Goal: Task Accomplishment & Management: Manage account settings

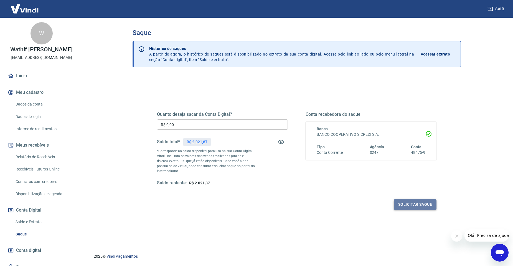
click at [427, 204] on button "Solicitar saque" at bounding box center [415, 204] width 43 height 10
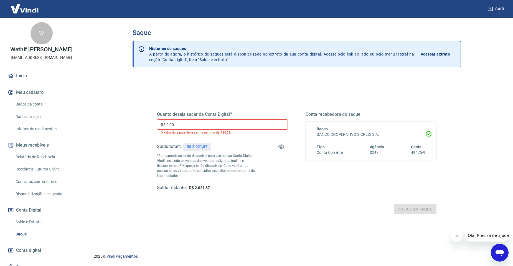
click at [181, 123] on input "R$ 0,00" at bounding box center [222, 124] width 131 height 10
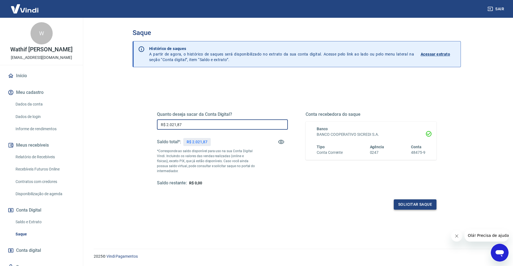
type input "R$ 2.021,87"
click at [421, 202] on button "Solicitar saque" at bounding box center [415, 204] width 43 height 10
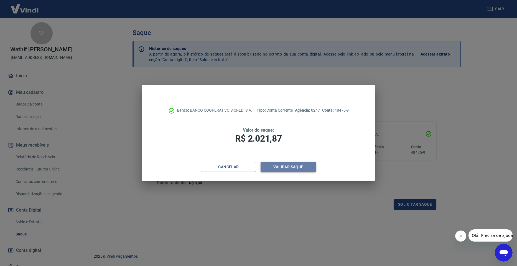
click at [296, 165] on button "Validar saque" at bounding box center [288, 167] width 55 height 10
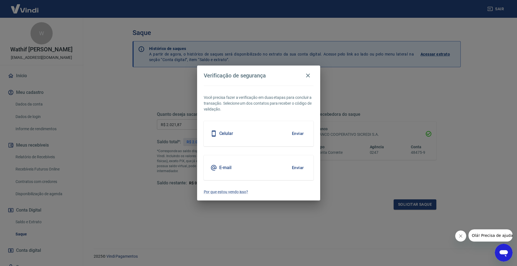
click at [267, 137] on div "Celular Enviar" at bounding box center [259, 133] width 110 height 25
click at [298, 133] on button "Enviar" at bounding box center [298, 134] width 18 height 12
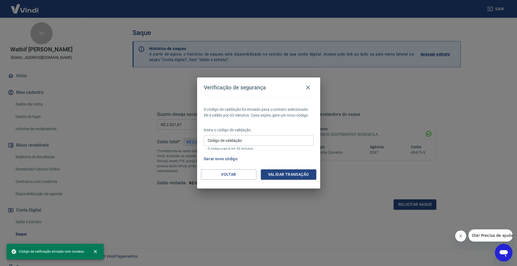
click at [263, 139] on input "Código de validação" at bounding box center [259, 140] width 110 height 10
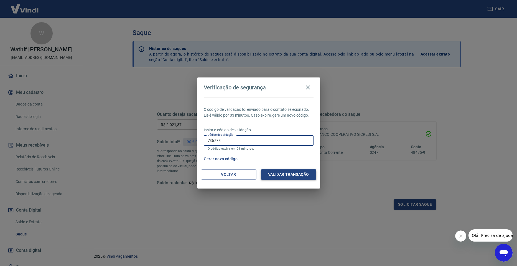
type input "736778"
click at [276, 177] on button "Validar transação" at bounding box center [288, 174] width 55 height 10
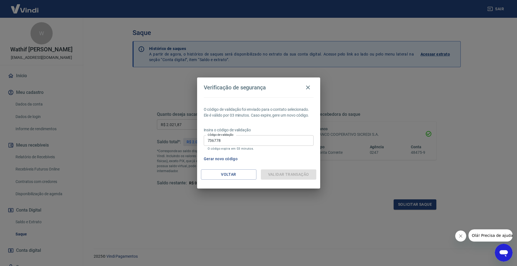
click at [301, 174] on div "Validar transação" at bounding box center [288, 174] width 55 height 10
click at [286, 175] on div "Validar transação" at bounding box center [288, 174] width 55 height 10
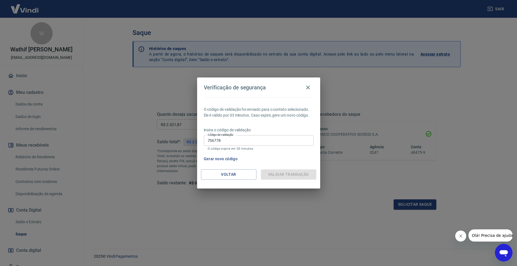
drag, startPoint x: 286, startPoint y: 175, endPoint x: 235, endPoint y: 111, distance: 81.7
click at [287, 173] on div "Validar transação" at bounding box center [288, 174] width 55 height 10
